Goal: Task Accomplishment & Management: Manage account settings

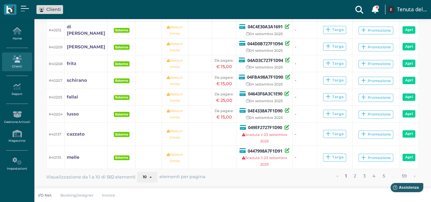
click at [115, 95] on b "Esterno" at bounding box center [121, 97] width 13 height 4
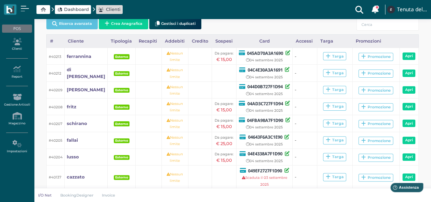
click at [74, 7] on span "Dashboard" at bounding box center [76, 9] width 25 height 6
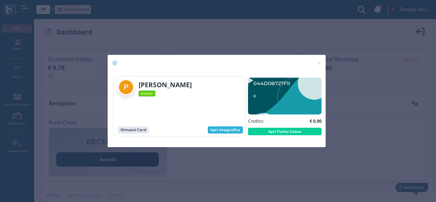
click at [231, 130] on link "Apri Anagrafica" at bounding box center [225, 129] width 35 height 7
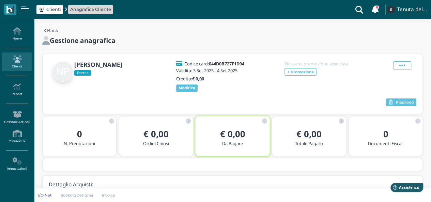
scroll to position [26, 0]
